Goal: Task Accomplishment & Management: Manage account settings

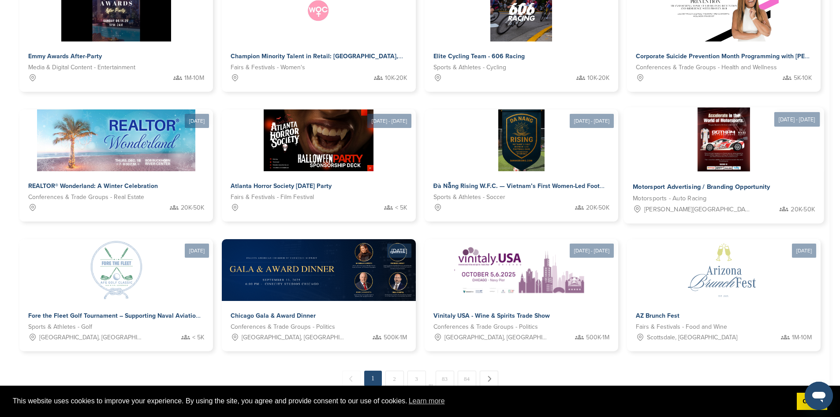
scroll to position [353, 0]
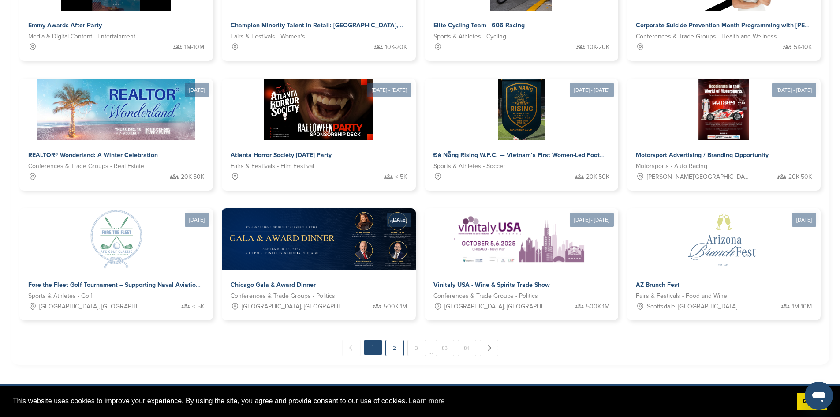
click at [395, 339] on link "2" at bounding box center [394, 347] width 19 height 16
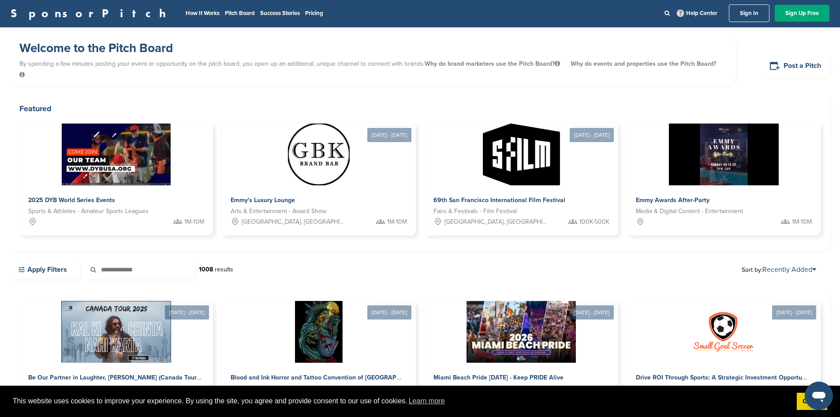
scroll to position [0, 0]
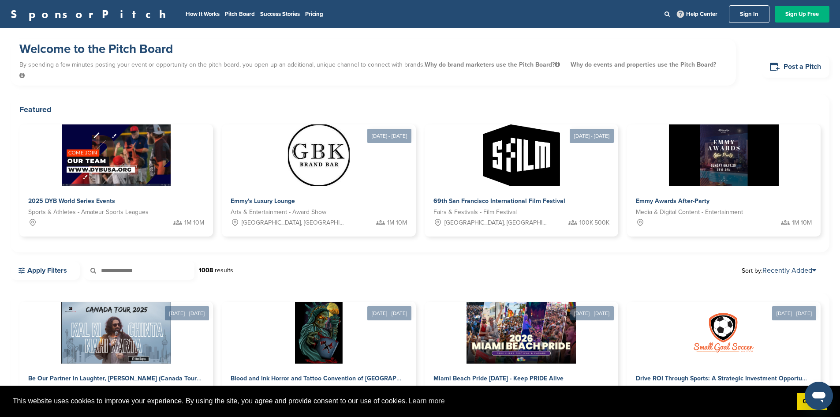
click at [795, 14] on link "Sign Up Free" at bounding box center [802, 14] width 55 height 17
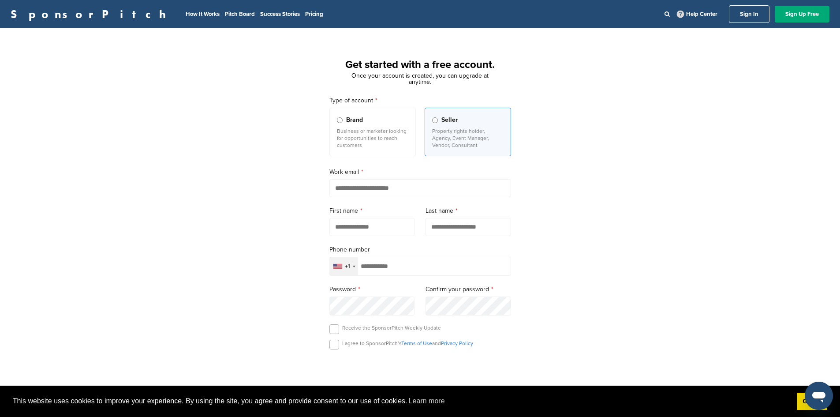
click at [354, 190] on input "email" at bounding box center [420, 188] width 182 height 18
type input "**********"
click at [361, 230] on input "text" at bounding box center [372, 227] width 86 height 18
type input "*****"
click at [456, 230] on input "text" at bounding box center [468, 227] width 86 height 18
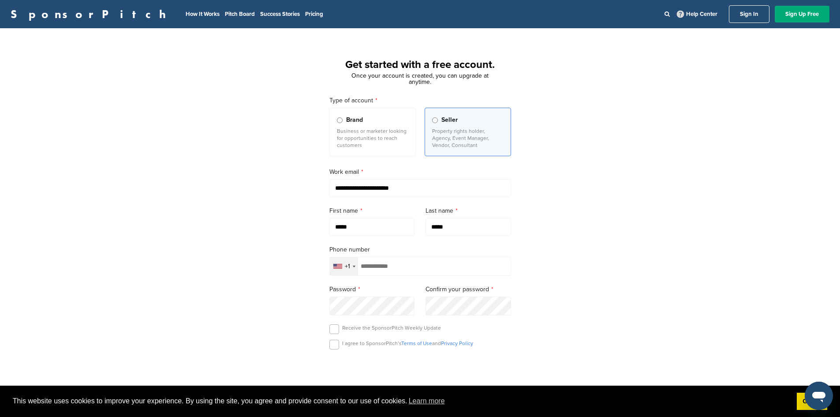
type input "*****"
click at [393, 267] on input "tel" at bounding box center [420, 266] width 182 height 19
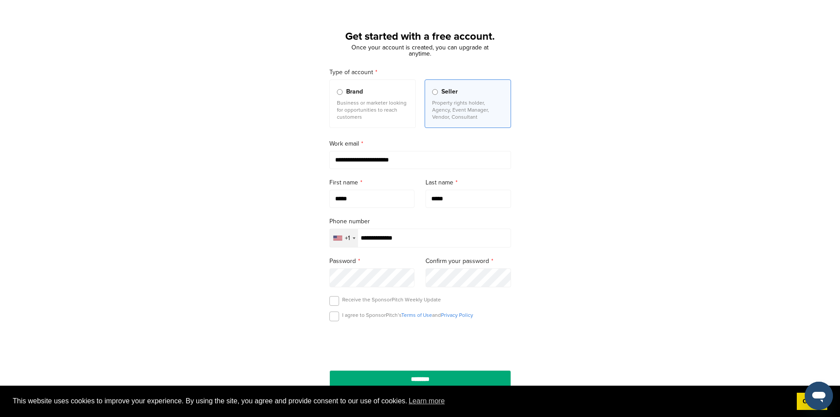
scroll to position [44, 0]
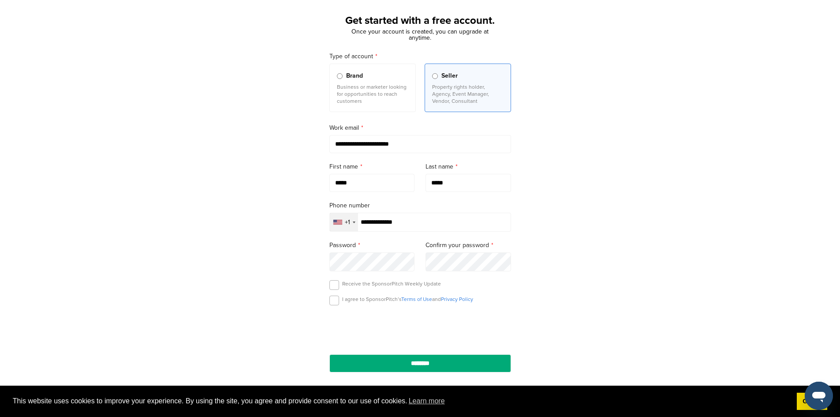
type input "**********"
click at [368, 362] on input "********" at bounding box center [420, 363] width 182 height 18
click at [422, 367] on input "********" at bounding box center [420, 363] width 182 height 18
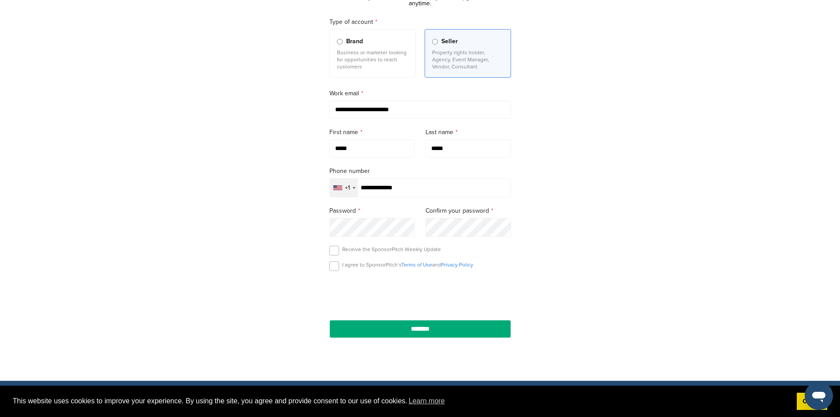
scroll to position [132, 0]
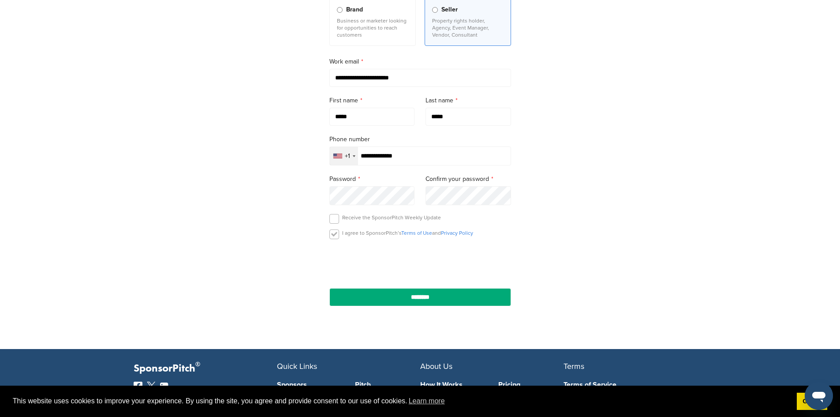
click at [332, 236] on label at bounding box center [334, 234] width 10 height 10
click at [408, 299] on input "********" at bounding box center [420, 297] width 182 height 18
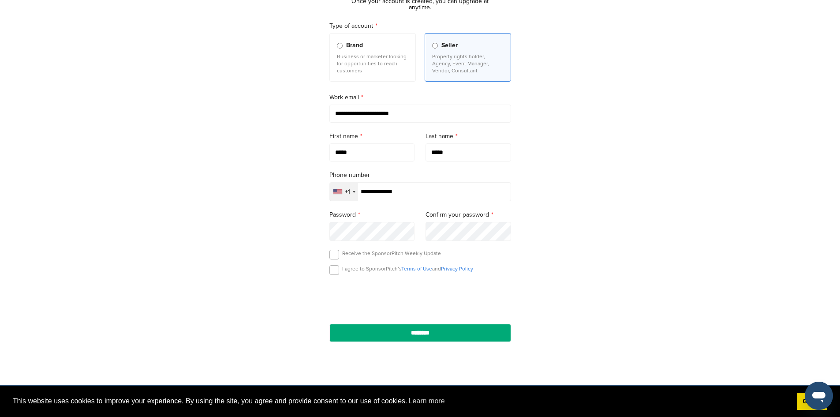
scroll to position [0, 0]
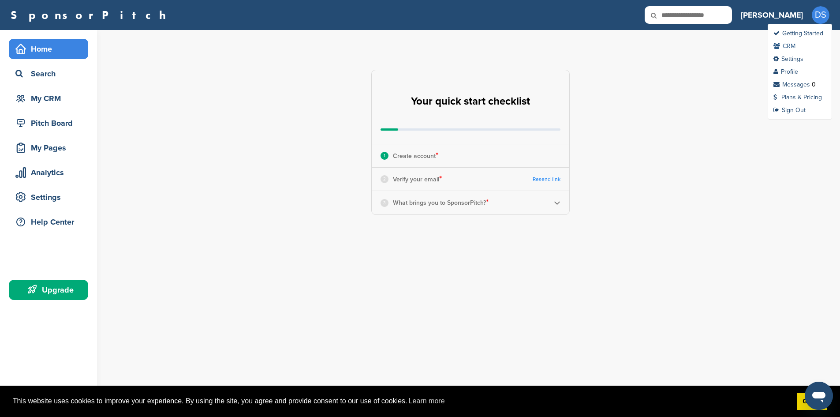
click at [787, 44] on link "CRM" at bounding box center [784, 45] width 22 height 7
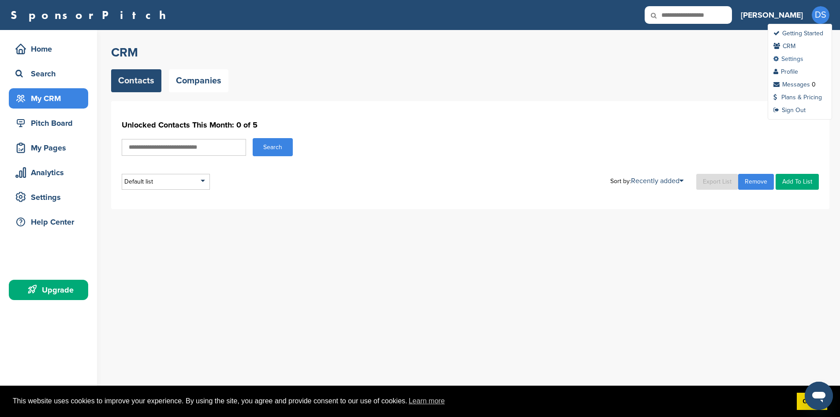
click at [803, 58] on link "Settings" at bounding box center [788, 58] width 30 height 7
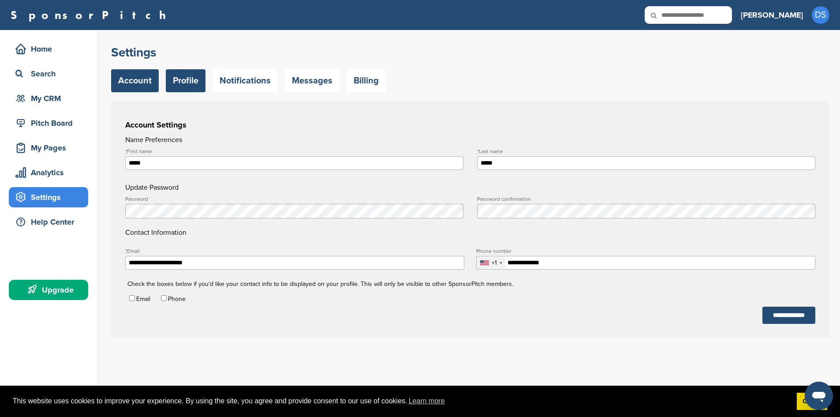
click at [194, 78] on link "Profile" at bounding box center [186, 80] width 40 height 23
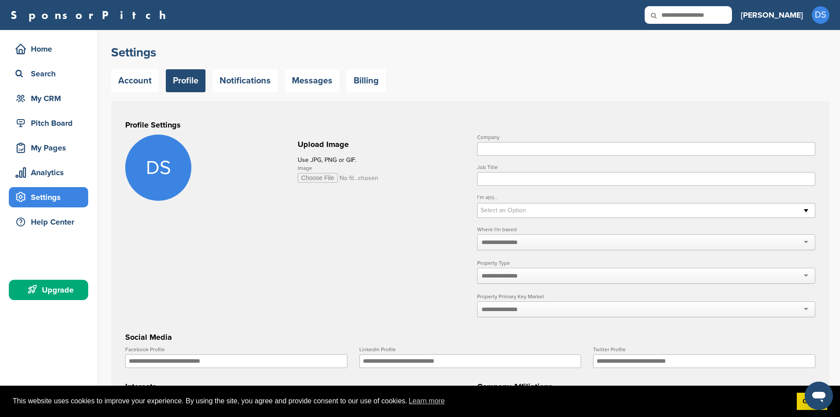
click at [316, 177] on input "Image" at bounding box center [338, 178] width 81 height 10
type input "**********"
drag, startPoint x: 495, startPoint y: 150, endPoint x: 473, endPoint y: 167, distance: 28.0
click at [494, 150] on input "Company" at bounding box center [646, 149] width 338 height 14
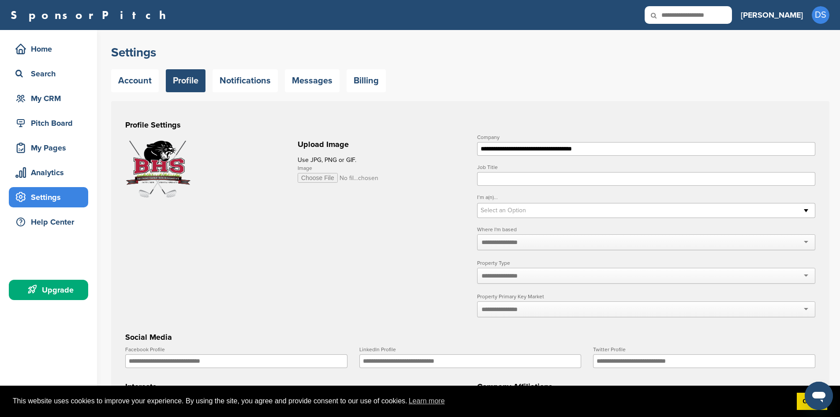
type input "**********"
click at [498, 179] on input "Job Title" at bounding box center [646, 179] width 338 height 14
click at [809, 213] on b at bounding box center [811, 210] width 8 height 14
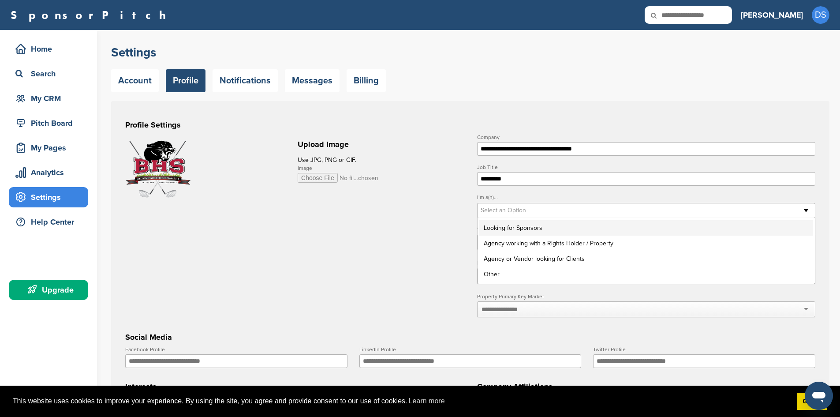
type input "*********"
click at [507, 228] on li "Looking for Sponsors" at bounding box center [646, 227] width 334 height 15
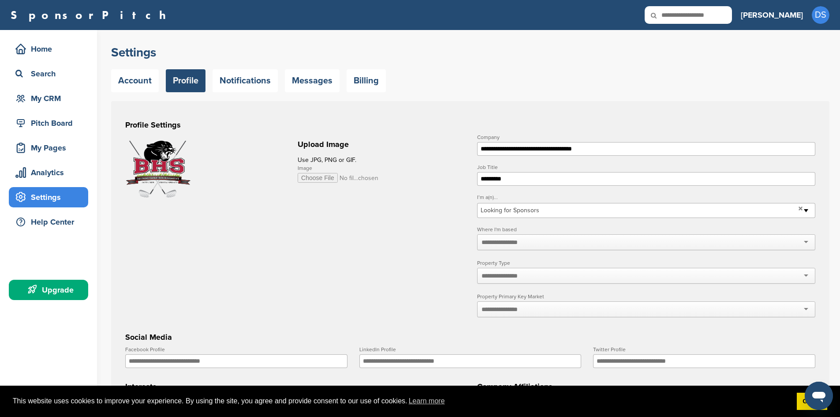
click at [807, 243] on div at bounding box center [646, 242] width 338 height 16
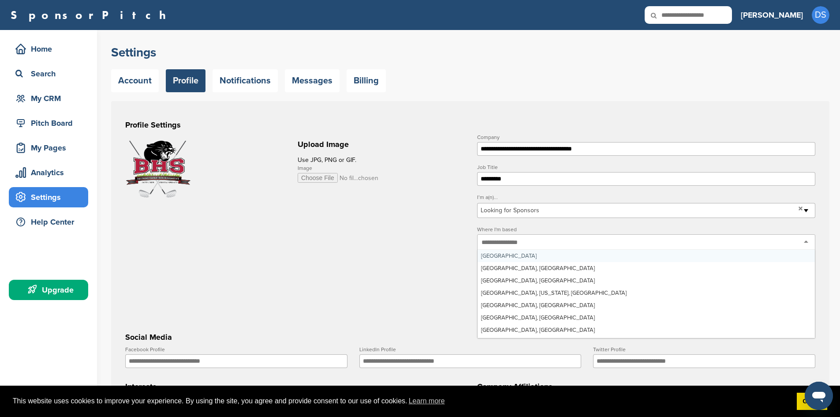
click at [373, 253] on form "**********" at bounding box center [470, 355] width 690 height 443
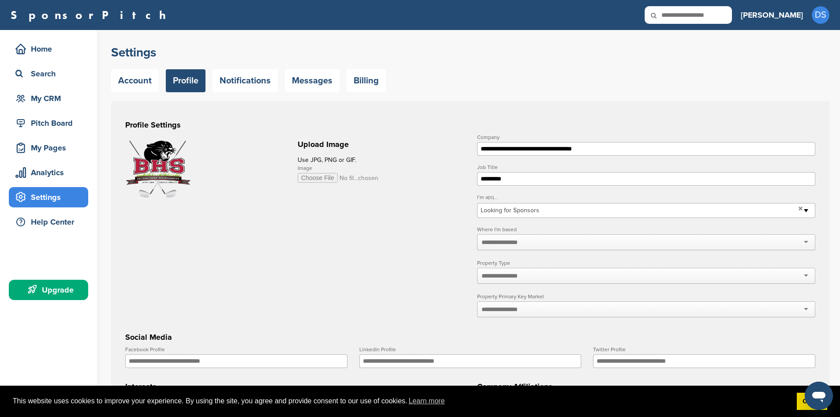
click at [487, 241] on input "text" at bounding box center [504, 242] width 47 height 8
click at [454, 246] on form "**********" at bounding box center [470, 355] width 690 height 443
click at [806, 242] on div at bounding box center [646, 242] width 338 height 16
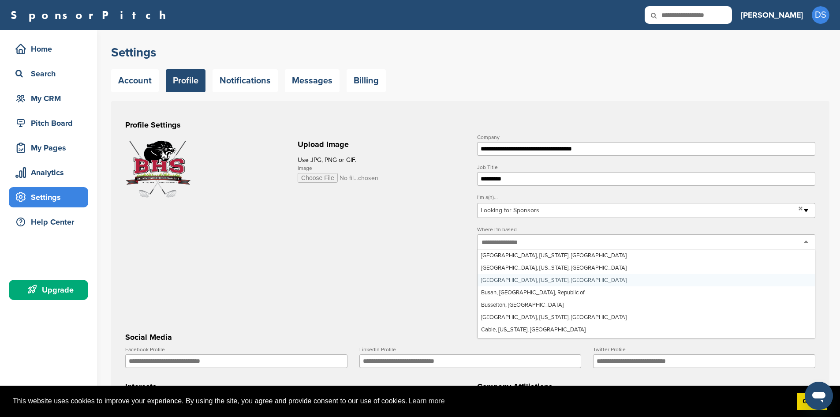
scroll to position [2028, 0]
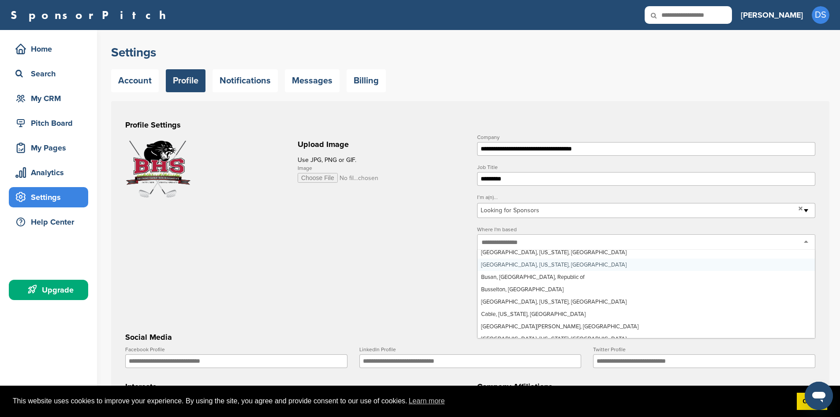
click at [399, 220] on form "**********" at bounding box center [470, 355] width 690 height 443
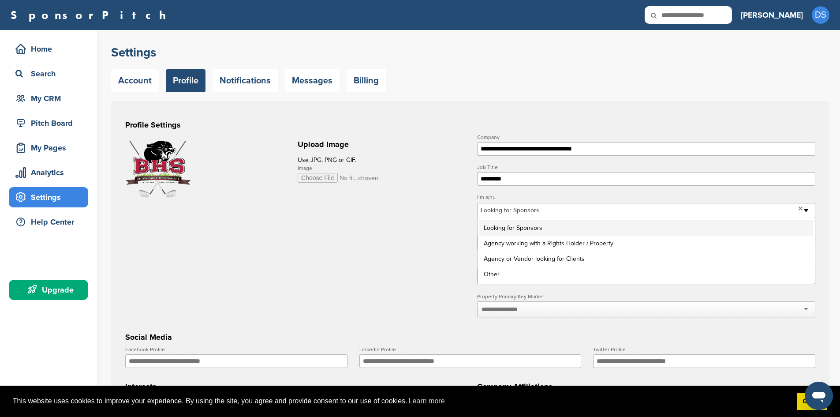
click at [807, 211] on b at bounding box center [811, 210] width 8 height 14
click at [550, 229] on li "Looking for Sponsors" at bounding box center [646, 227] width 334 height 15
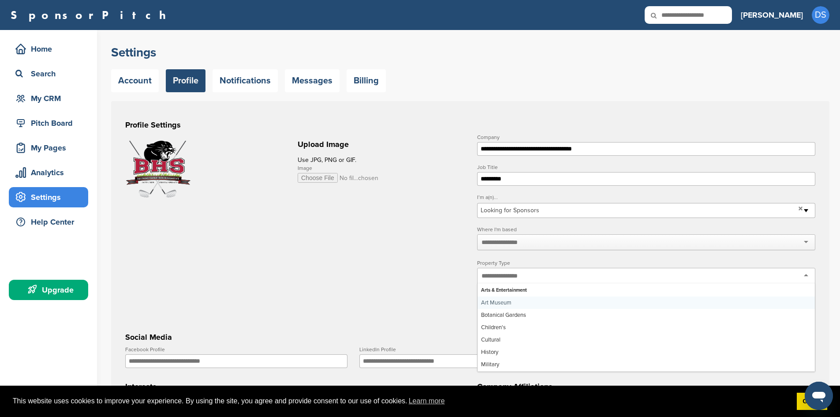
click at [806, 277] on div at bounding box center [646, 276] width 338 height 16
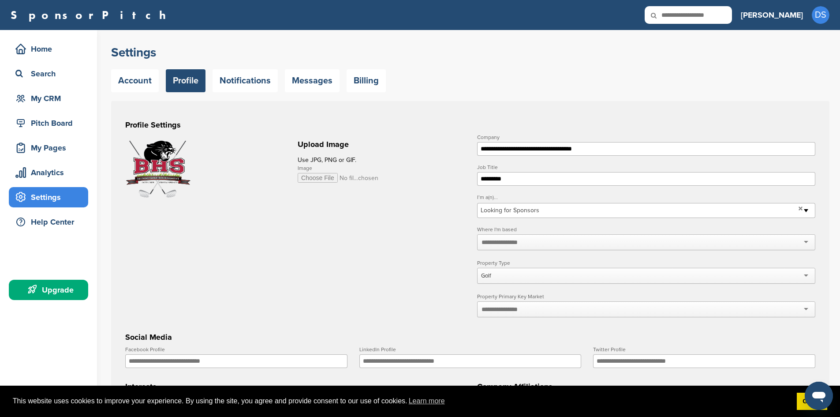
click at [799, 311] on div at bounding box center [646, 309] width 338 height 16
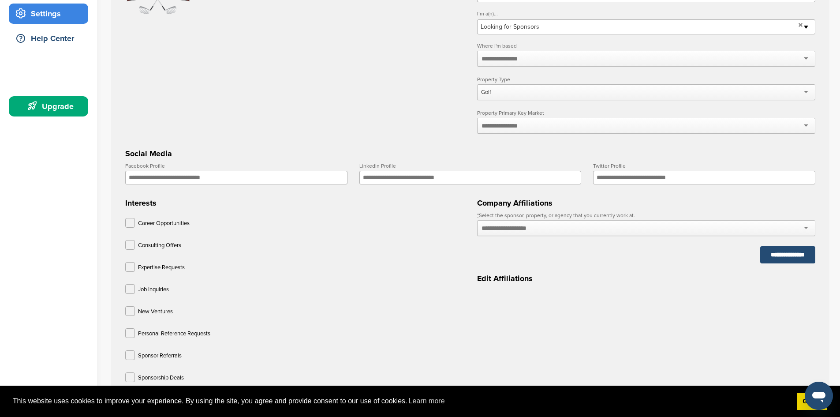
scroll to position [188, 0]
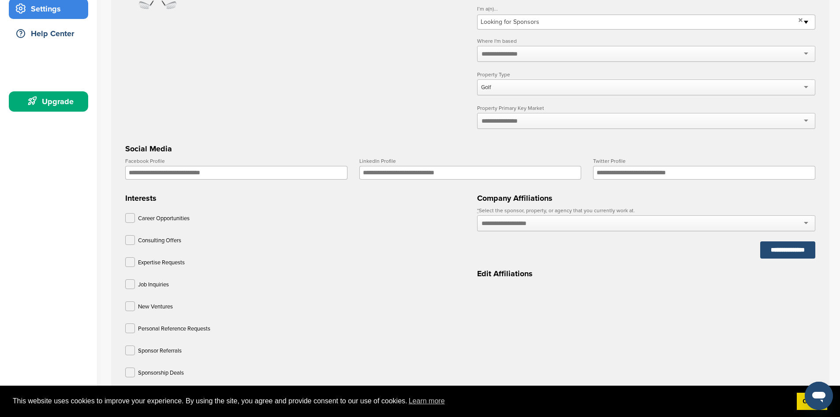
click at [808, 120] on div at bounding box center [646, 121] width 338 height 16
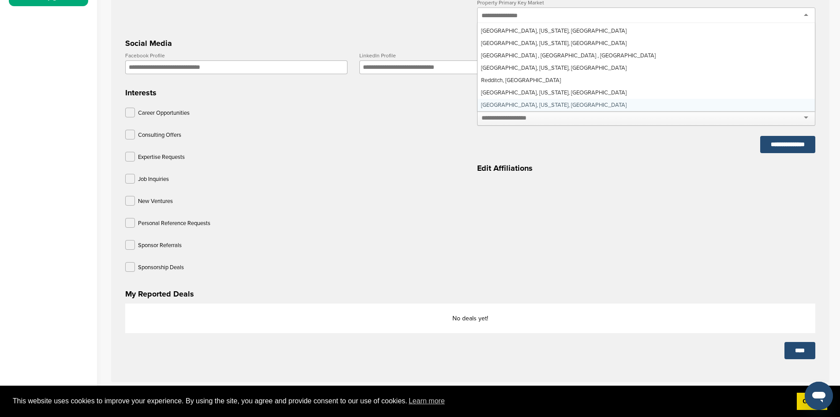
scroll to position [276, 0]
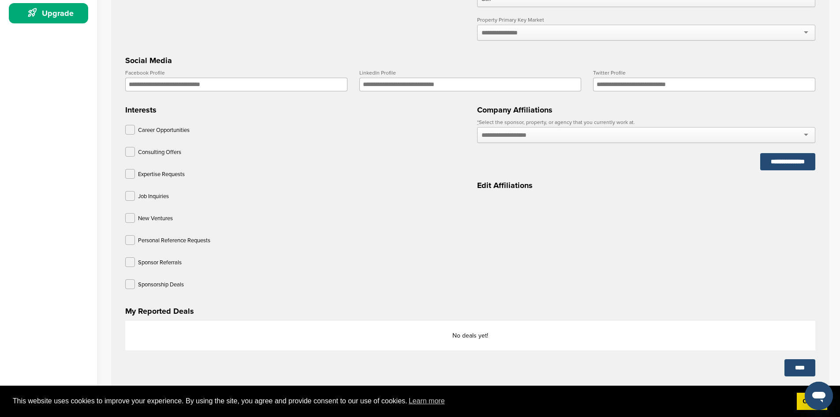
click at [707, 179] on div "**********" at bounding box center [646, 150] width 338 height 100
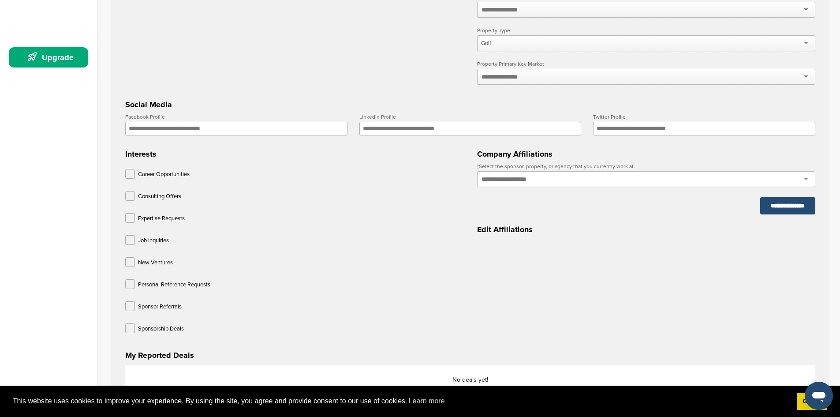
click at [803, 181] on div at bounding box center [646, 179] width 338 height 16
click at [806, 182] on div at bounding box center [646, 179] width 338 height 16
click at [424, 232] on div "Career Opportunities Consulting Offers Expertise Requests Job Inquiries New Ven…" at bounding box center [294, 253] width 338 height 168
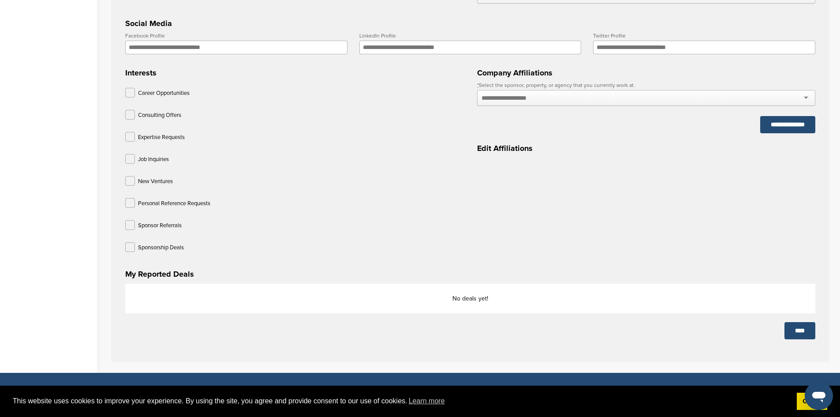
scroll to position [321, 0]
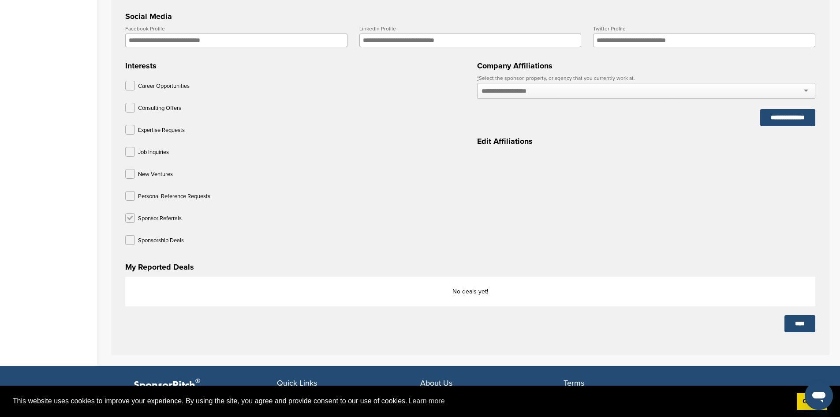
click at [130, 220] on label at bounding box center [130, 218] width 10 height 10
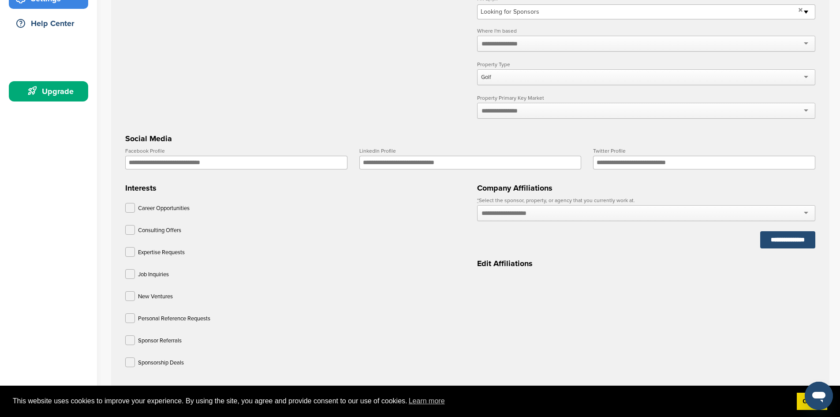
scroll to position [188, 0]
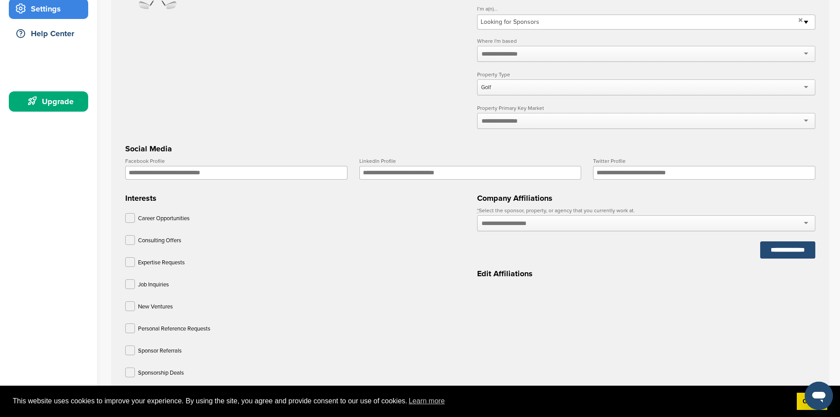
click at [210, 176] on input "Facebook Profile" at bounding box center [236, 173] width 222 height 14
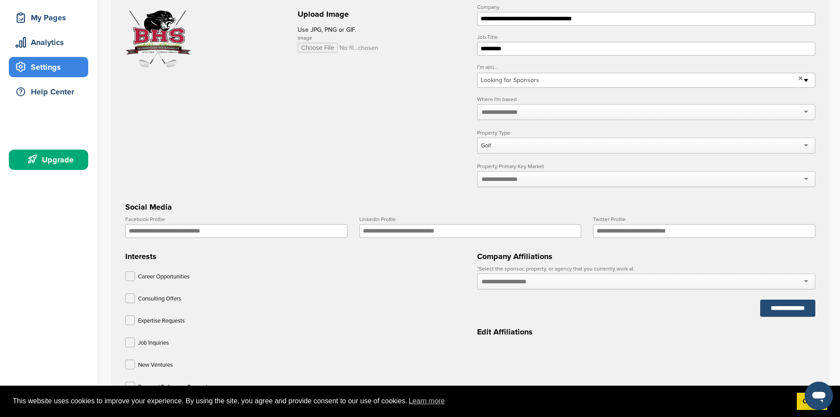
scroll to position [144, 0]
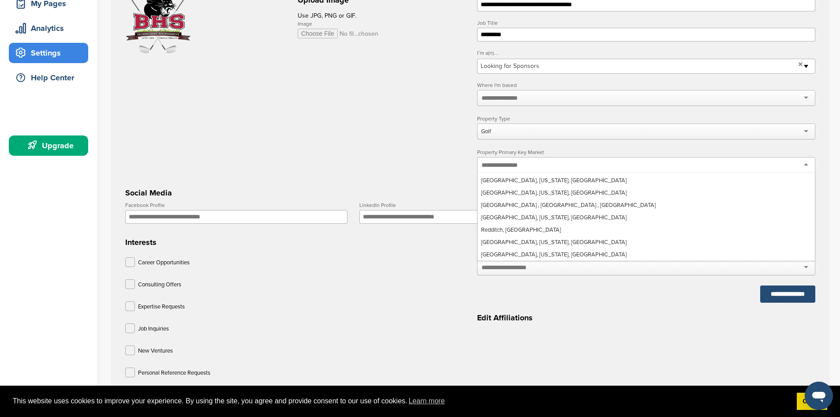
click at [808, 166] on div at bounding box center [646, 165] width 338 height 16
click at [510, 268] on input "text" at bounding box center [513, 267] width 64 height 8
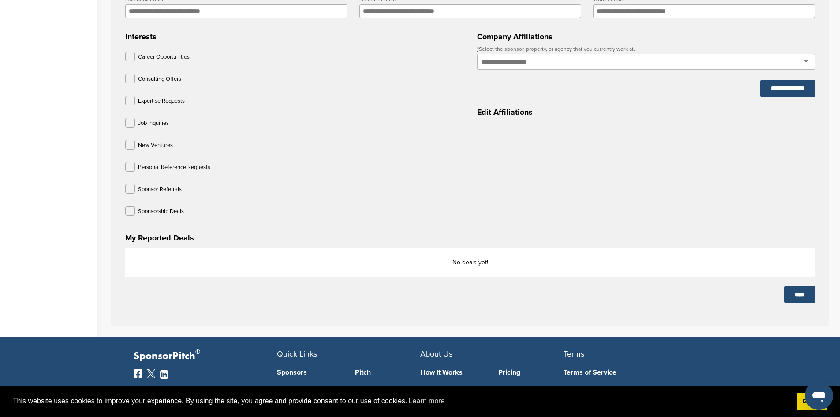
scroll to position [365, 0]
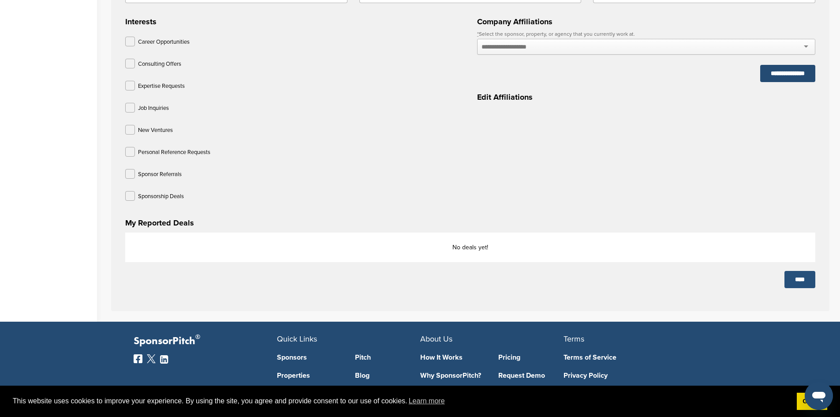
click at [800, 283] on input "****" at bounding box center [799, 279] width 31 height 17
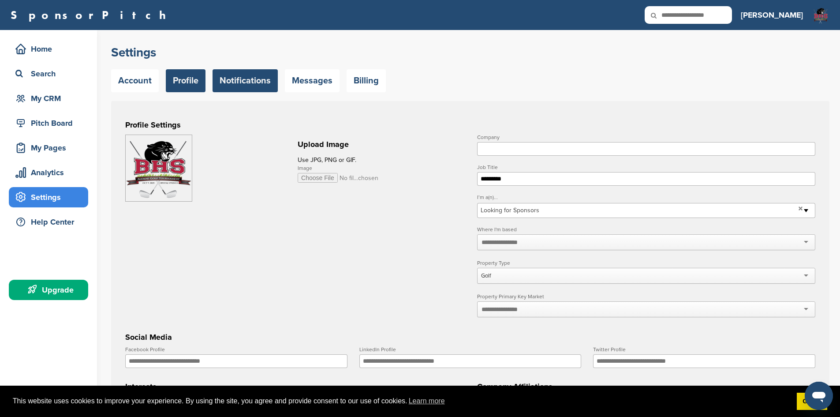
click at [241, 80] on link "Notifications" at bounding box center [245, 80] width 65 height 23
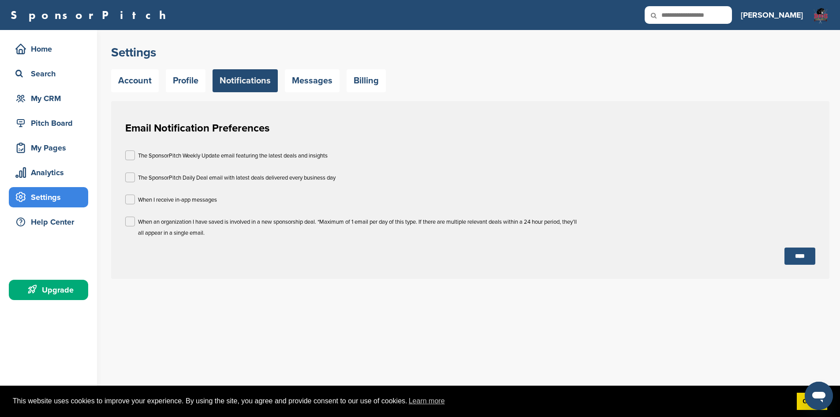
click at [798, 255] on input "****" at bounding box center [799, 255] width 31 height 17
click at [310, 81] on link "Messages" at bounding box center [312, 80] width 55 height 23
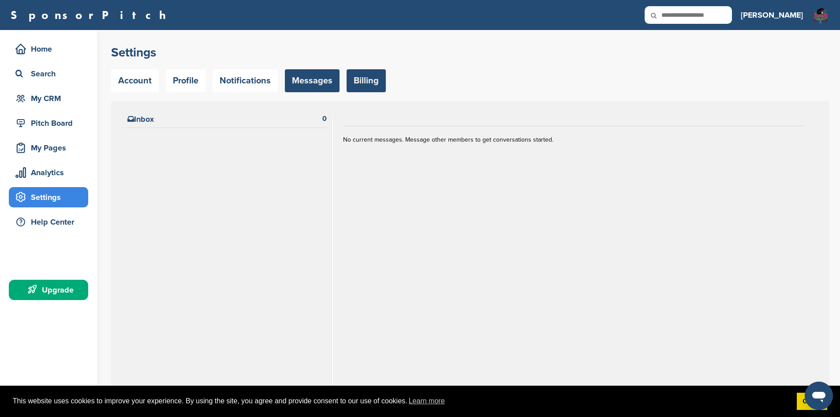
click at [366, 79] on link "Billing" at bounding box center [366, 80] width 39 height 23
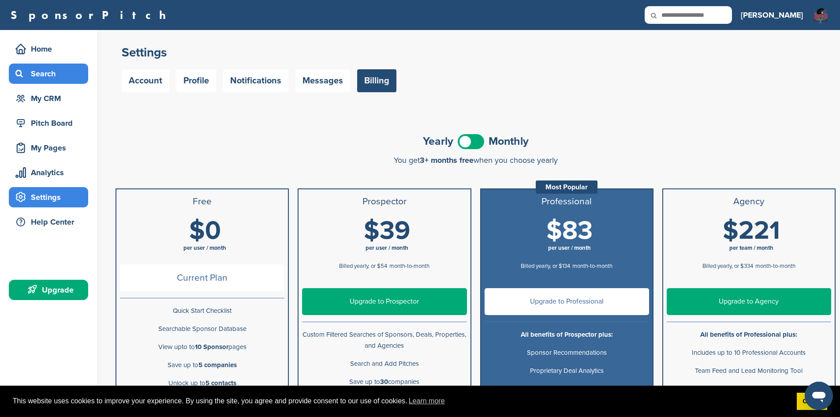
click at [49, 74] on div "Search" at bounding box center [50, 74] width 75 height 16
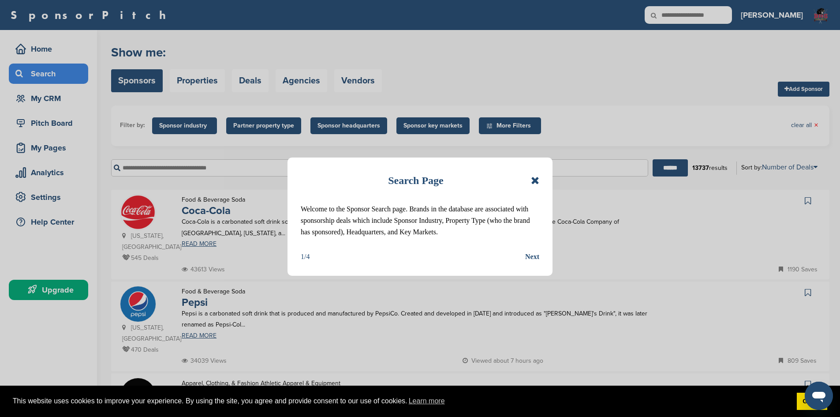
click at [531, 257] on div "Next" at bounding box center [532, 256] width 14 height 11
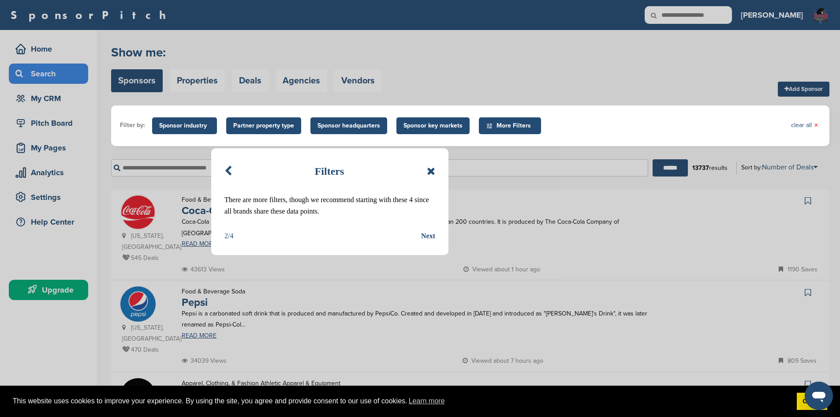
click at [429, 236] on div "Next" at bounding box center [428, 235] width 14 height 11
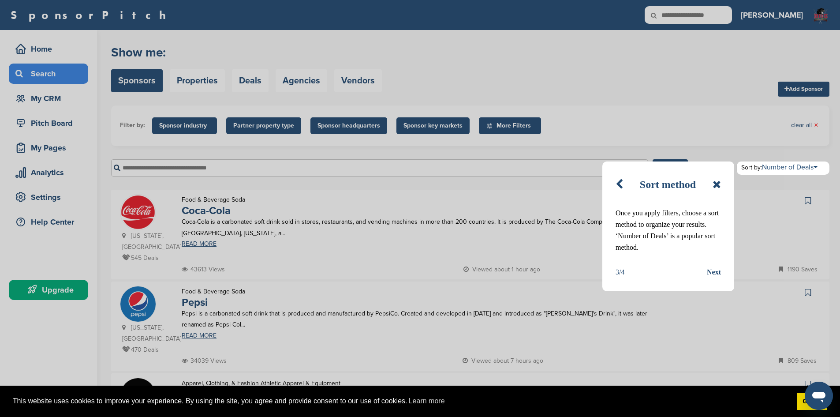
click at [716, 272] on div "Next" at bounding box center [714, 271] width 14 height 11
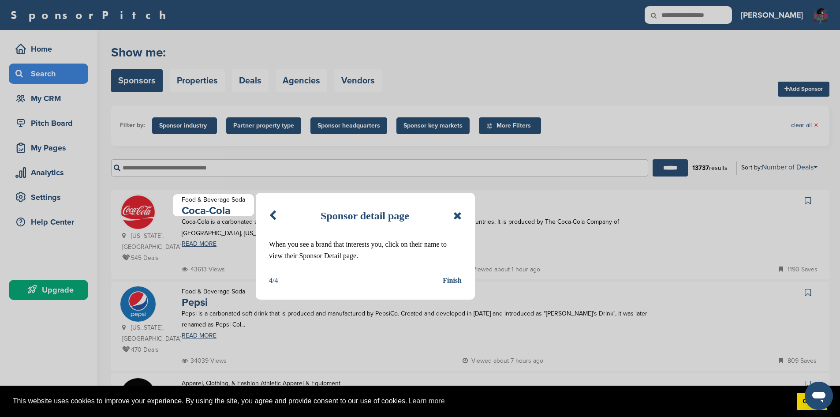
click at [455, 278] on div "Finish" at bounding box center [452, 280] width 19 height 11
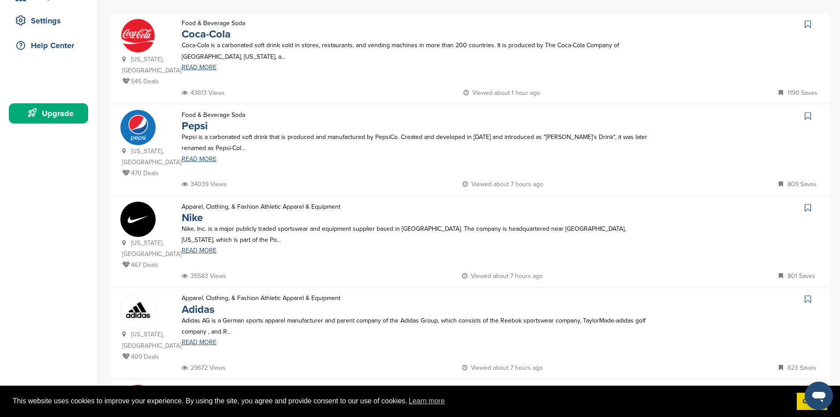
scroll to position [220, 0]
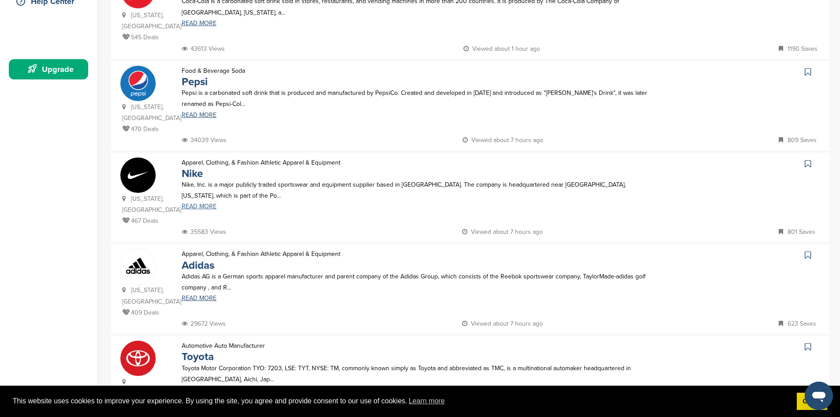
click at [205, 203] on link "READ MORE" at bounding box center [416, 206] width 468 height 6
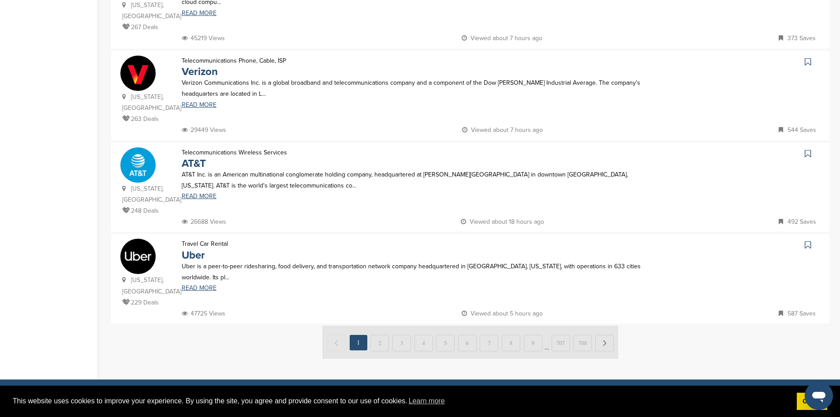
scroll to position [794, 0]
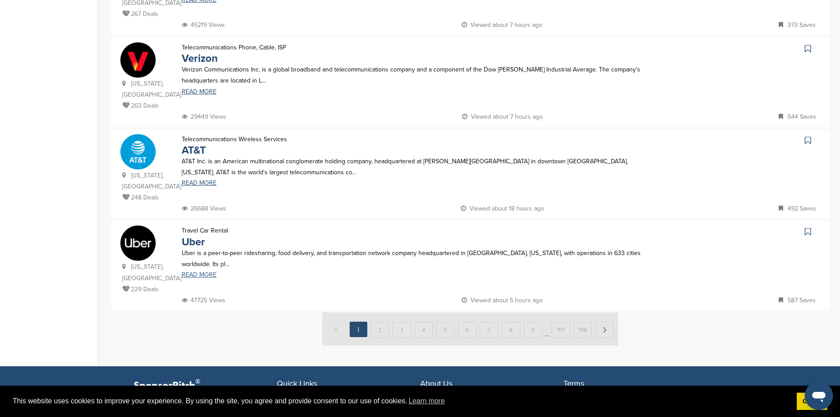
click at [198, 272] on link "READ MORE" at bounding box center [416, 275] width 468 height 6
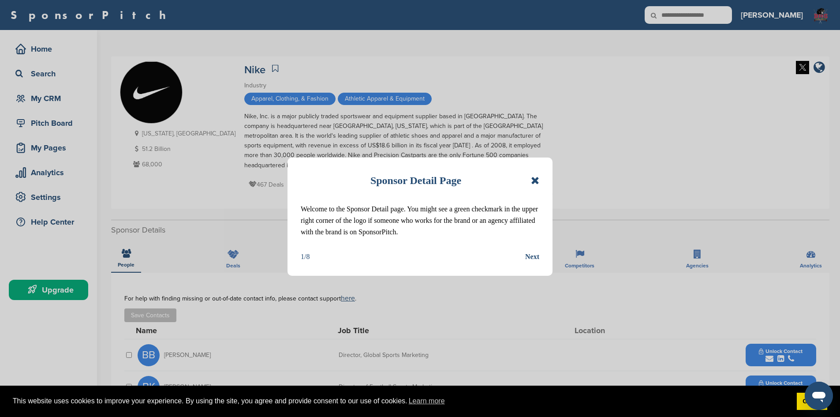
click at [533, 256] on div "Next" at bounding box center [532, 256] width 14 height 11
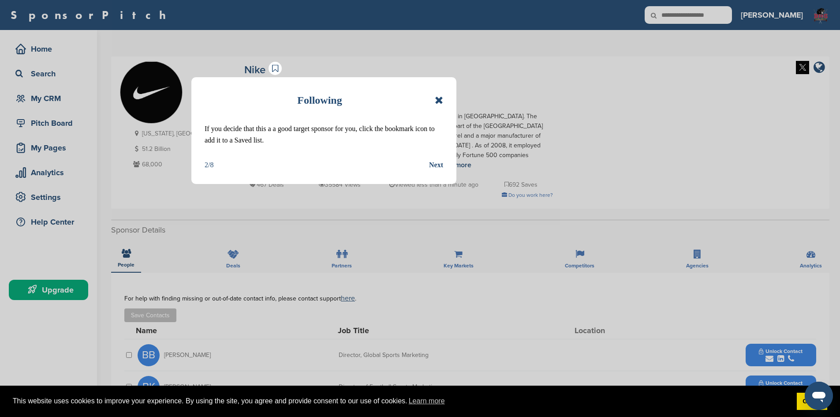
click at [439, 101] on icon at bounding box center [439, 100] width 8 height 11
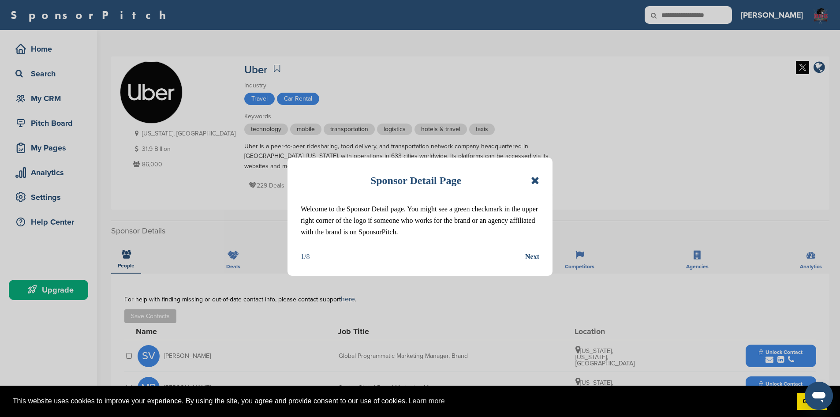
click at [537, 180] on icon at bounding box center [535, 180] width 8 height 11
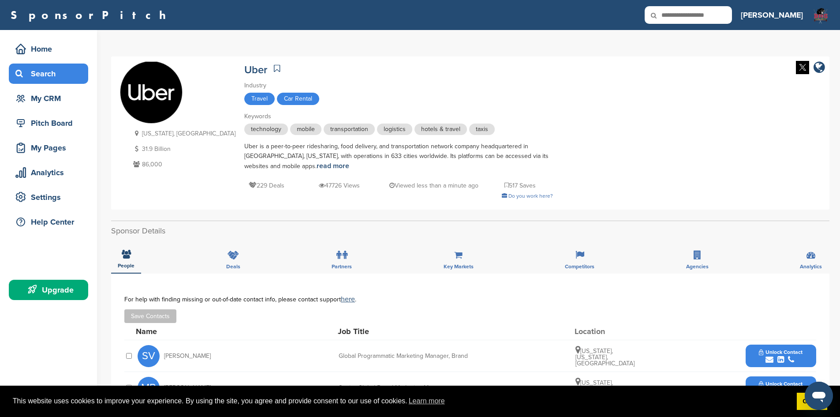
click at [48, 74] on div "Search" at bounding box center [50, 74] width 75 height 16
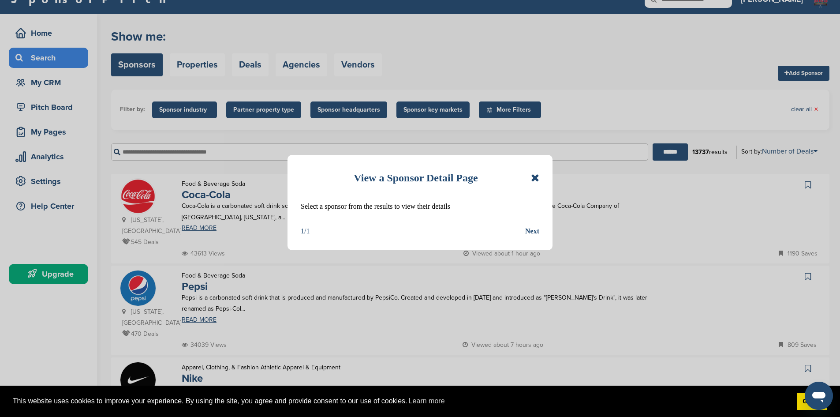
scroll to position [44, 0]
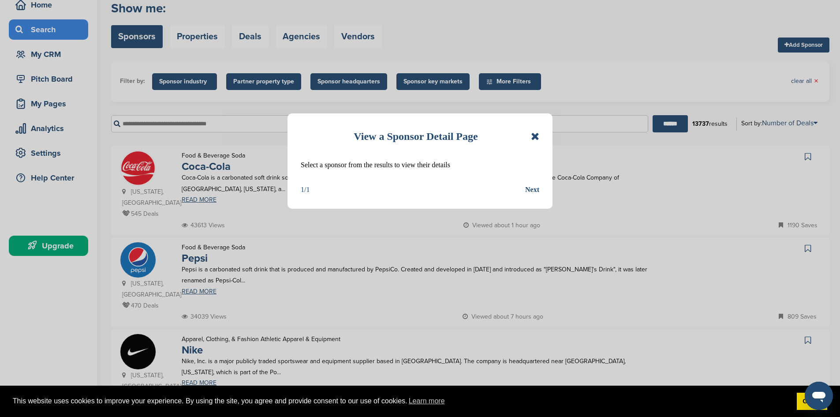
click at [534, 137] on icon at bounding box center [535, 136] width 8 height 11
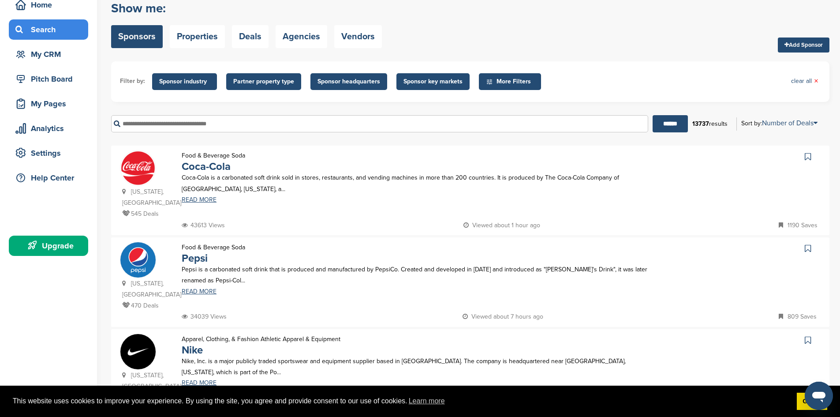
click at [508, 84] on span "More Filters" at bounding box center [511, 82] width 51 height 10
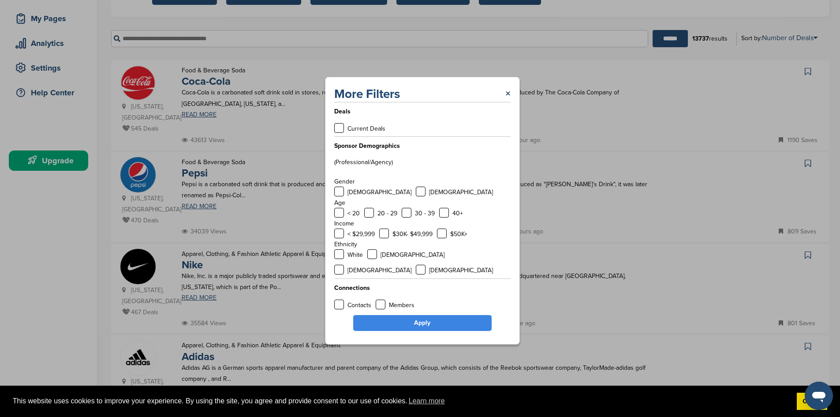
scroll to position [132, 0]
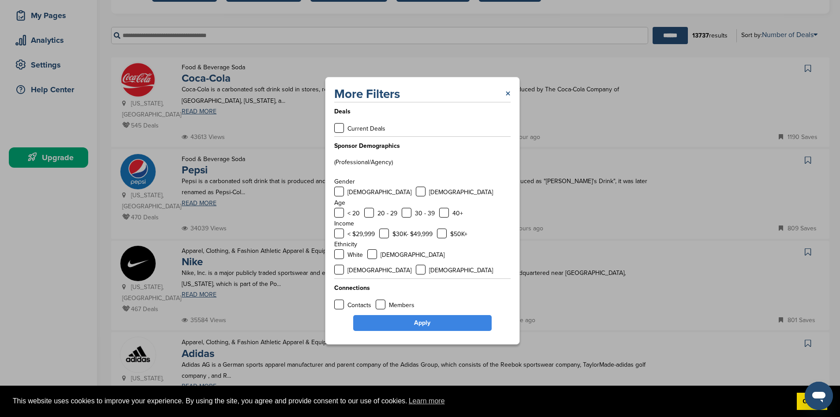
click at [510, 100] on link "×" at bounding box center [507, 94] width 5 height 16
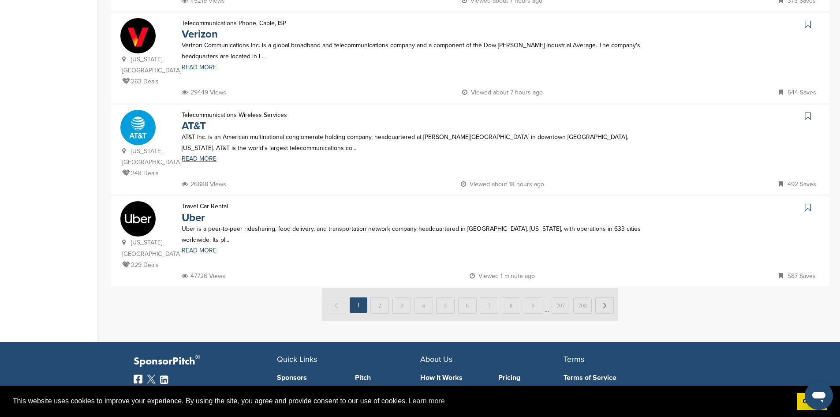
scroll to position [838, 0]
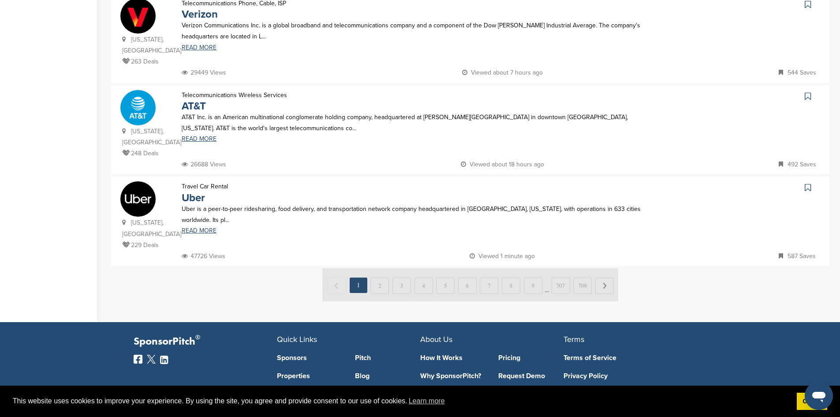
click at [384, 268] on img at bounding box center [470, 284] width 296 height 33
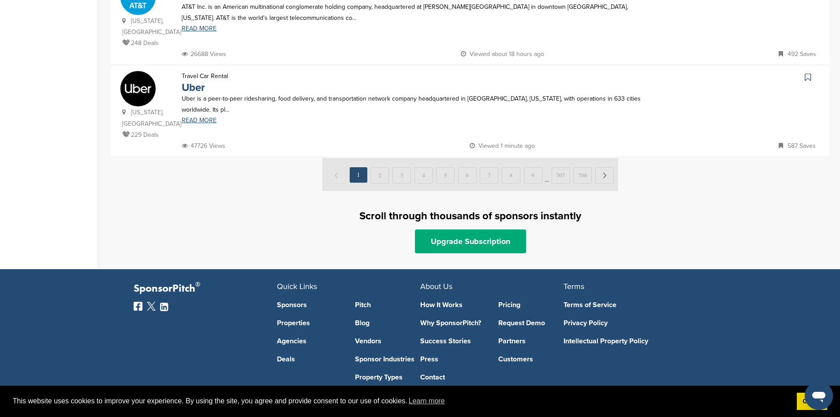
scroll to position [948, 0]
click at [384, 157] on img at bounding box center [470, 173] width 296 height 33
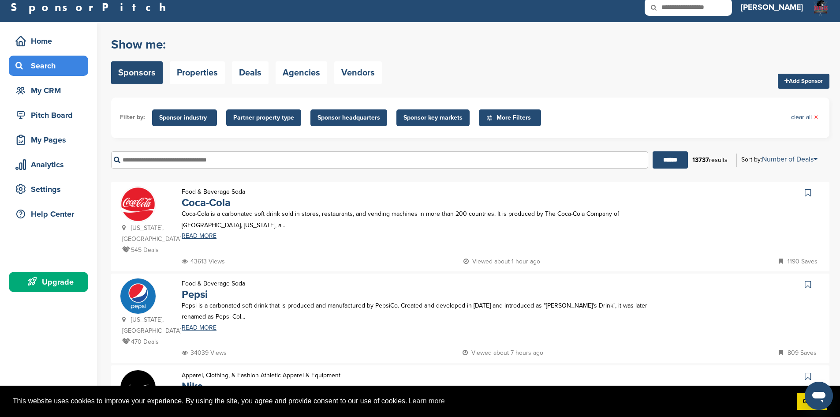
scroll to position [0, 0]
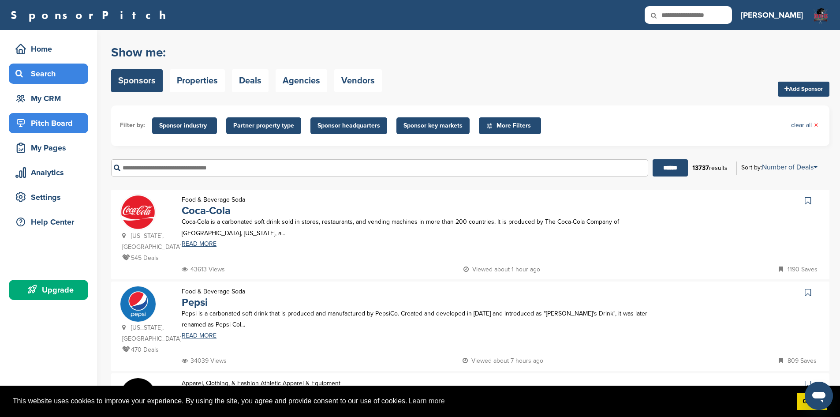
click at [52, 123] on div "Pitch Board" at bounding box center [50, 123] width 75 height 16
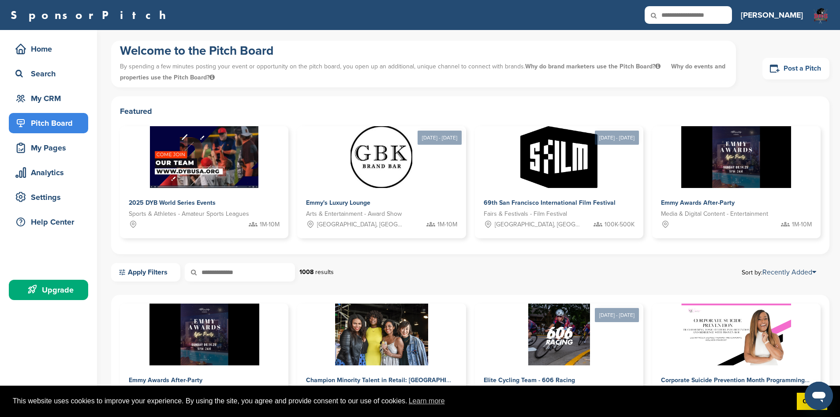
click at [808, 69] on link "Post a Pitch" at bounding box center [795, 69] width 67 height 22
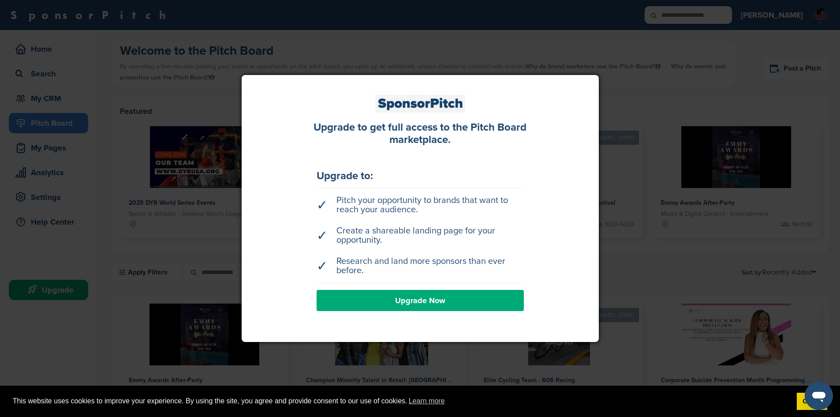
click at [450, 299] on link "Upgrade Now" at bounding box center [420, 300] width 207 height 21
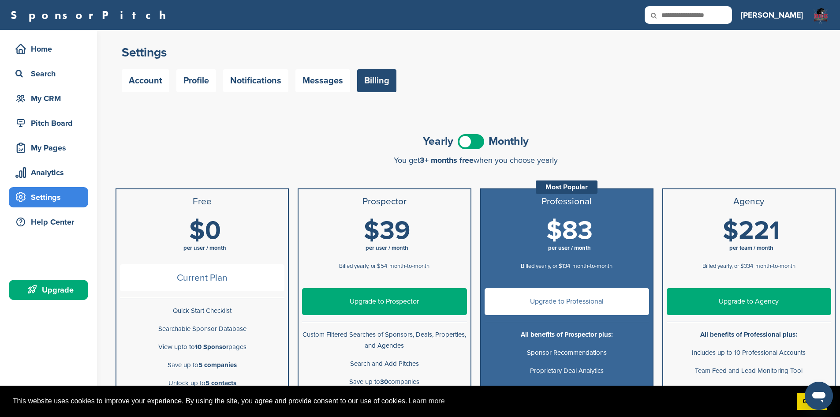
click at [479, 142] on span at bounding box center [471, 141] width 26 height 15
